Goal: Task Accomplishment & Management: Use online tool/utility

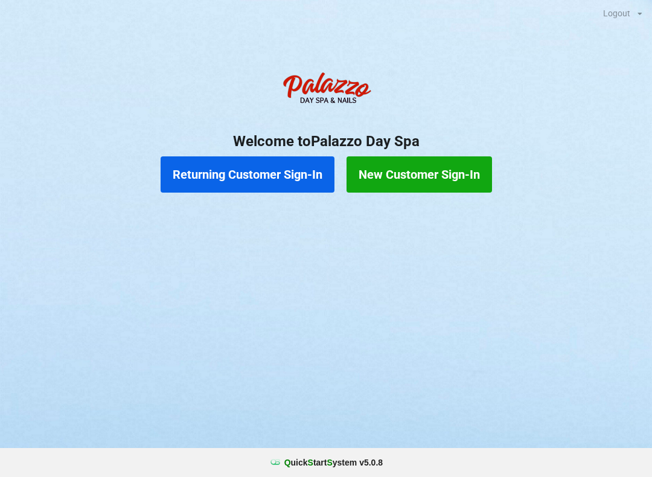
click at [296, 177] on button "Returning Customer Sign-In" at bounding box center [248, 174] width 174 height 36
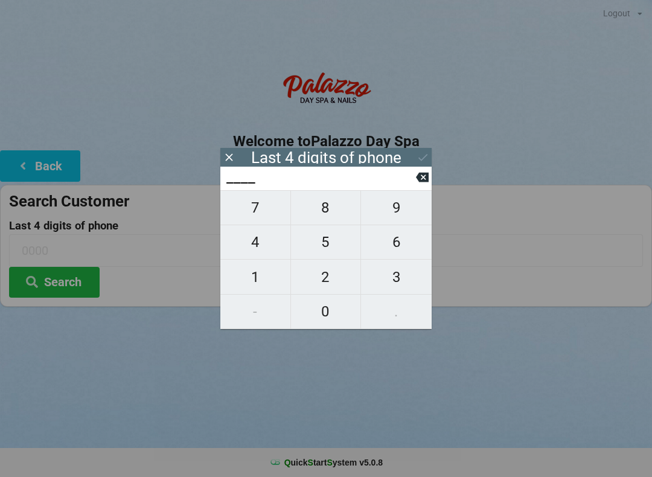
click at [333, 281] on span "2" at bounding box center [326, 276] width 70 height 25
type input "2___"
click at [333, 278] on span "2" at bounding box center [326, 276] width 70 height 25
type input "22__"
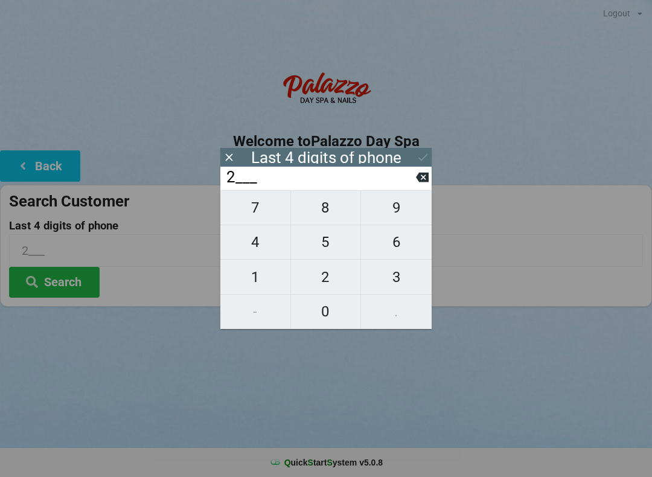
type input "22__"
click at [401, 220] on span "9" at bounding box center [396, 207] width 71 height 25
type input "229_"
click at [324, 316] on span "0" at bounding box center [326, 311] width 70 height 25
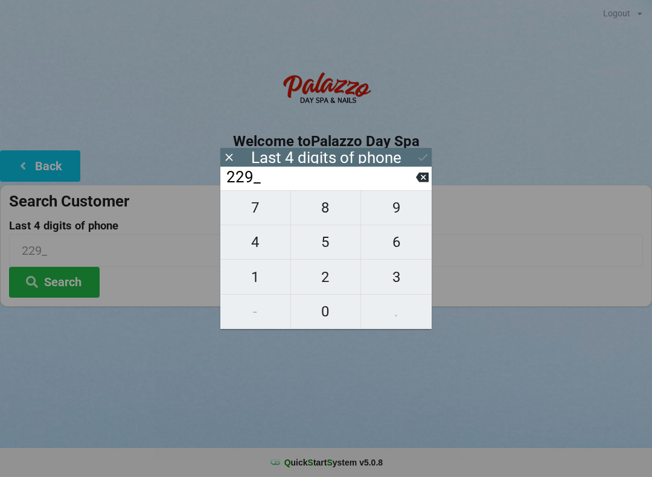
type input "2290"
click at [419, 161] on icon at bounding box center [422, 157] width 13 height 13
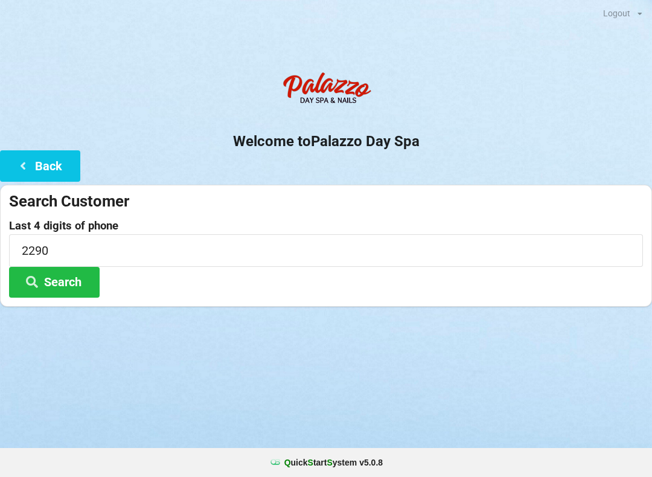
click at [99, 281] on button "Search" at bounding box center [54, 282] width 91 height 31
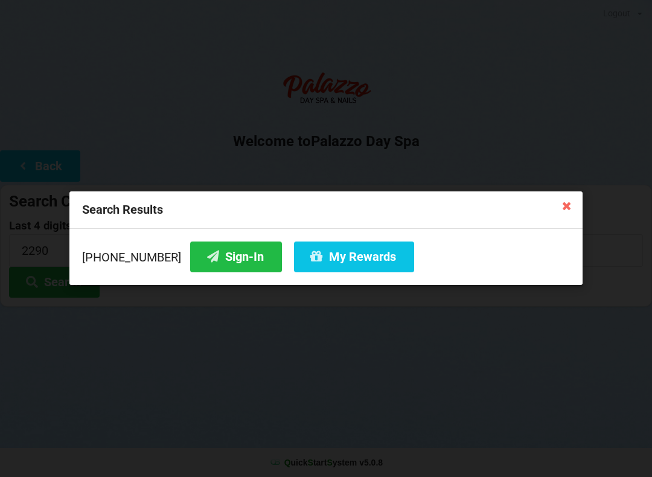
click at [231, 257] on button "Sign-In" at bounding box center [236, 256] width 92 height 31
